Goal: Task Accomplishment & Management: Manage account settings

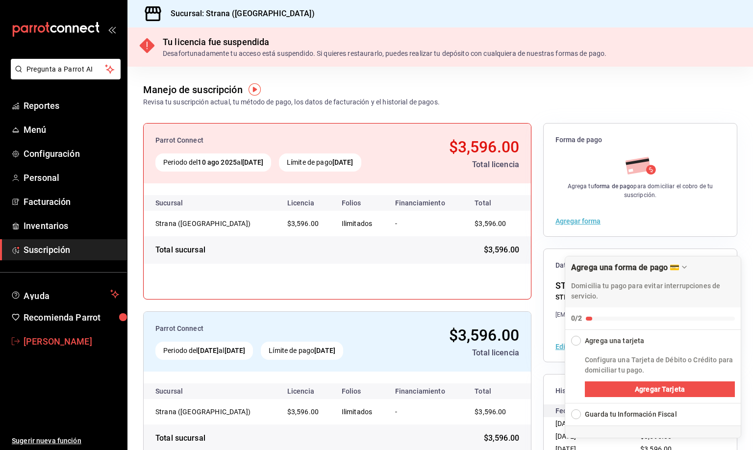
click at [80, 344] on span "[PERSON_NAME]" at bounding box center [72, 341] width 96 height 13
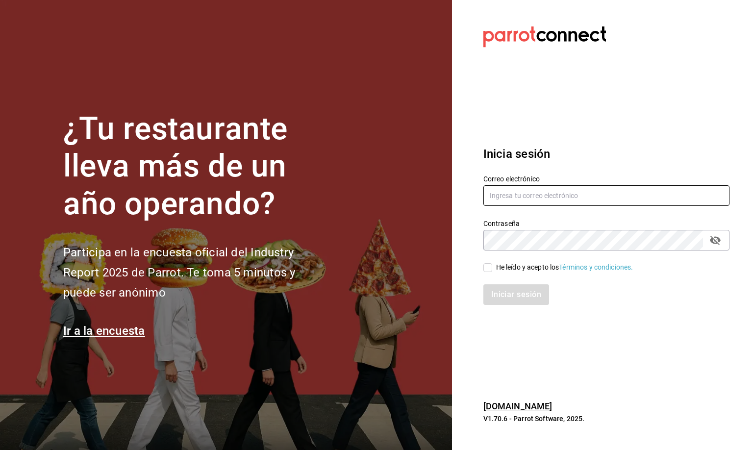
click at [494, 195] on input "text" at bounding box center [606, 195] width 246 height 21
type input "[EMAIL_ADDRESS][DOMAIN_NAME]"
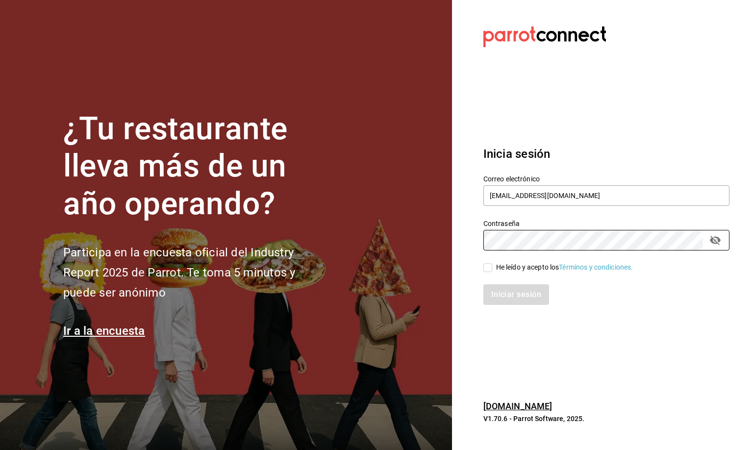
click at [485, 267] on input "He leído y acepto los Términos y condiciones." at bounding box center [487, 267] width 9 height 9
checkbox input "true"
click at [499, 301] on button "Iniciar sesión" at bounding box center [516, 294] width 67 height 21
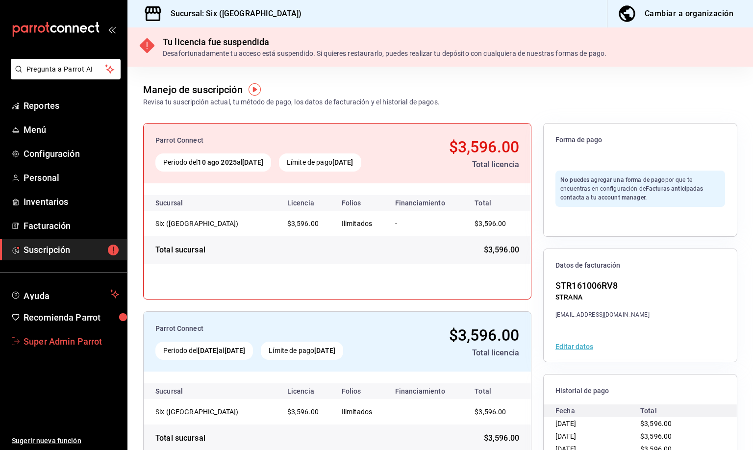
click at [42, 341] on span "Super Admin Parrot" at bounding box center [72, 341] width 96 height 13
